Goal: Task Accomplishment & Management: Use online tool/utility

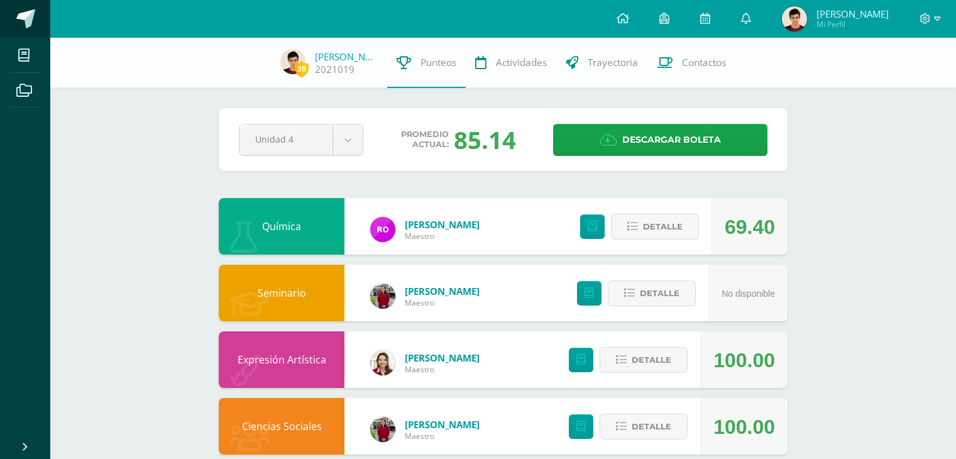
click at [47, 23] on span at bounding box center [69, 19] width 59 height 26
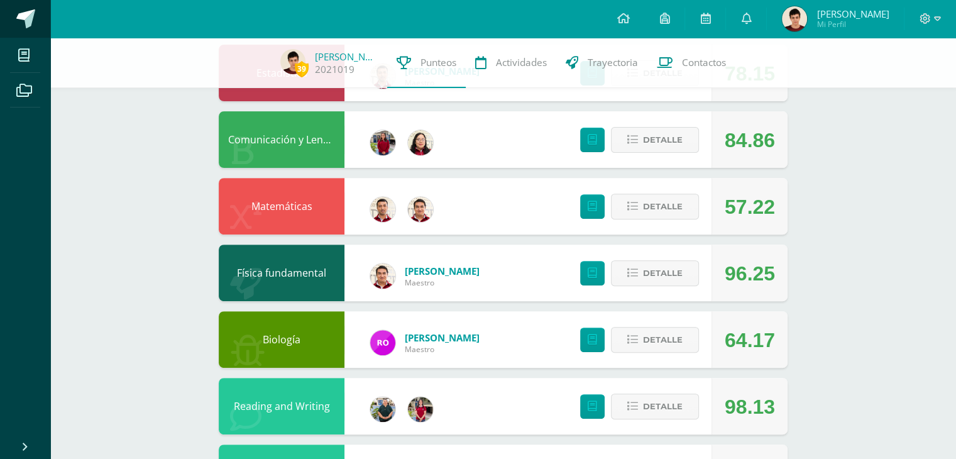
scroll to position [420, 0]
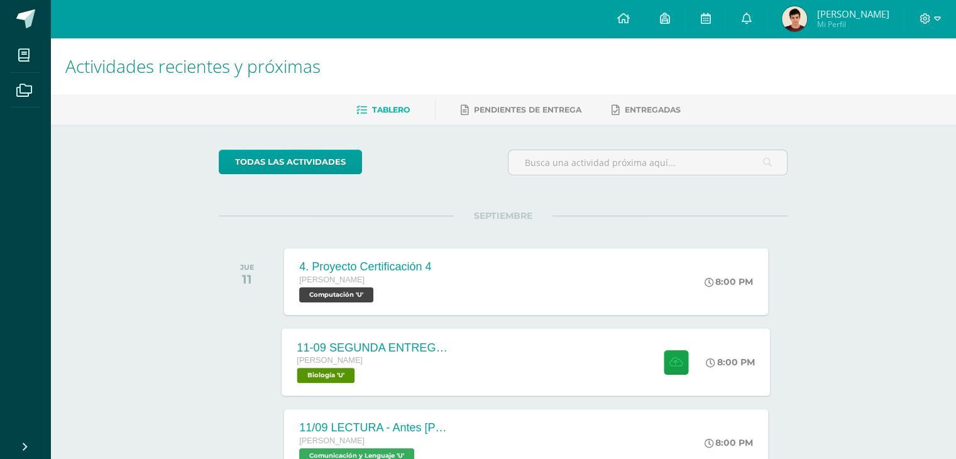
click at [346, 371] on span "Biología 'U'" at bounding box center [326, 375] width 58 height 15
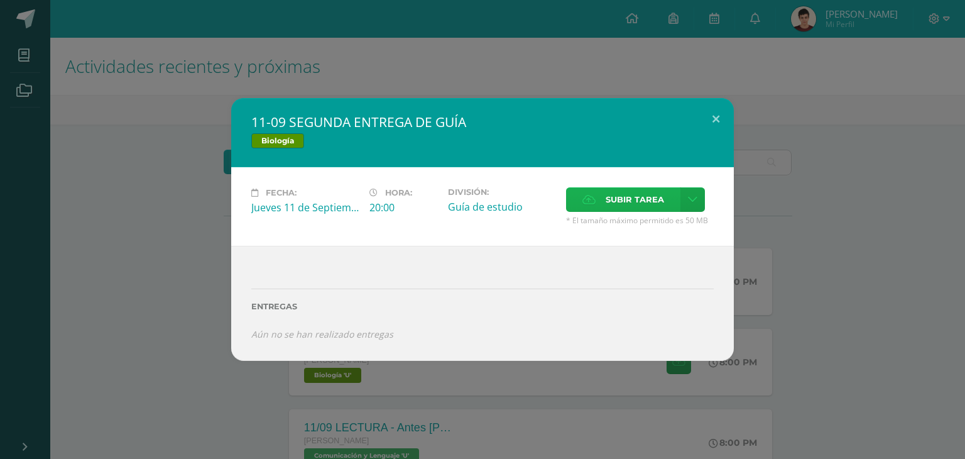
click at [593, 197] on icon at bounding box center [588, 199] width 13 height 8
click at [0, 0] on input "Subir tarea" at bounding box center [0, 0] width 0 height 0
